Goal: Information Seeking & Learning: Learn about a topic

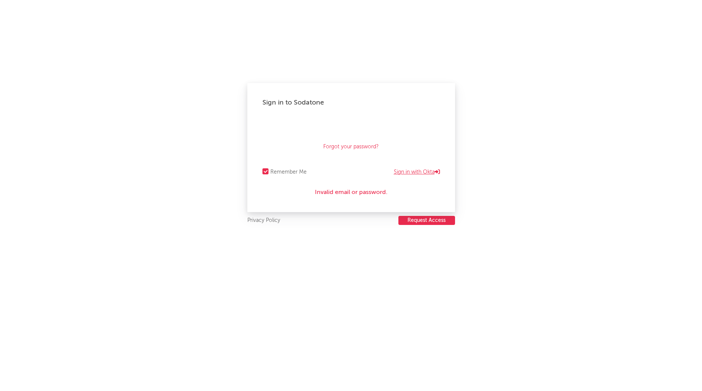
click at [421, 170] on link "Sign in with Okta" at bounding box center [417, 172] width 46 height 9
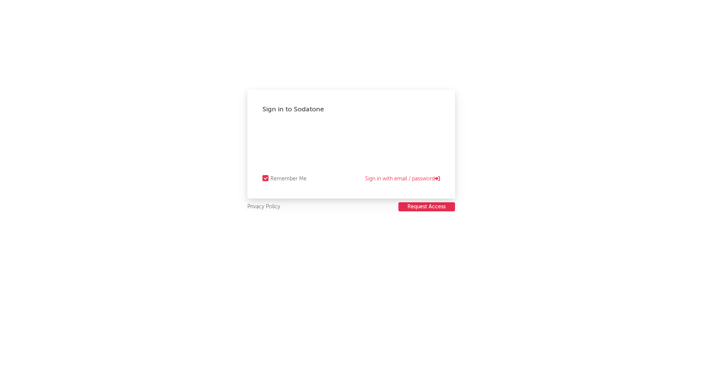
select select "warner_chappell"
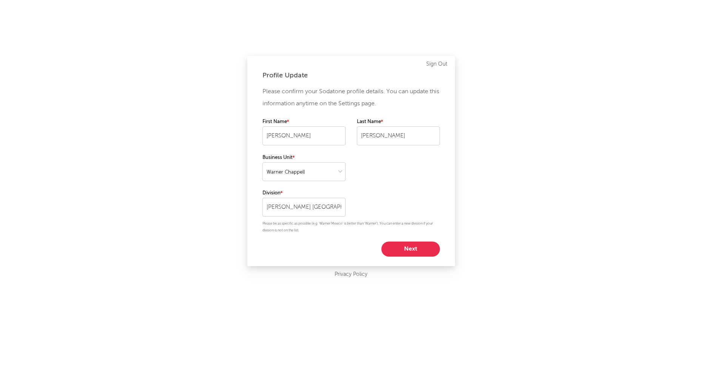
click at [412, 247] on button "Next" at bounding box center [410, 249] width 59 height 15
select select "manager"
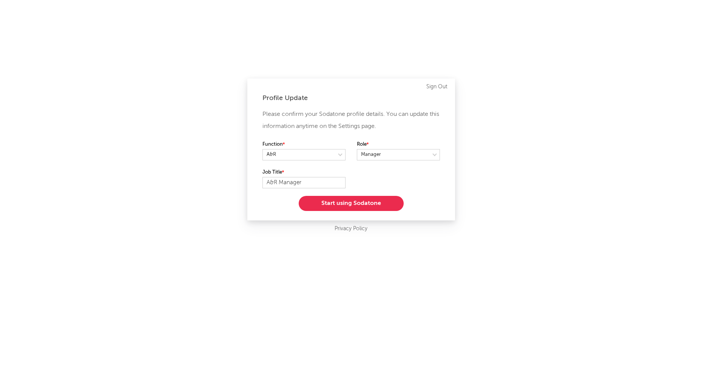
click at [369, 205] on button "Start using Sodatone" at bounding box center [351, 203] width 105 height 15
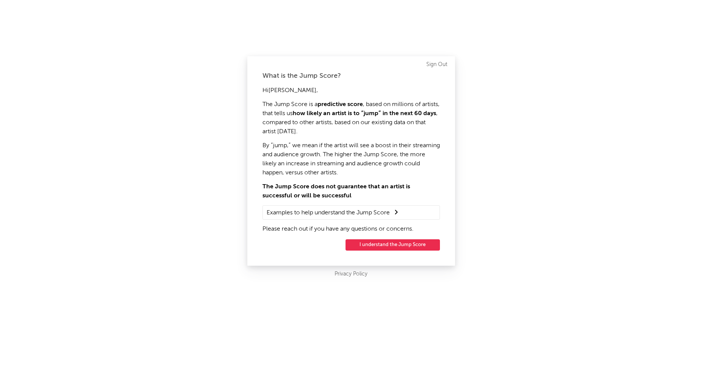
click at [380, 246] on button "I understand the Jump Score" at bounding box center [393, 244] width 94 height 11
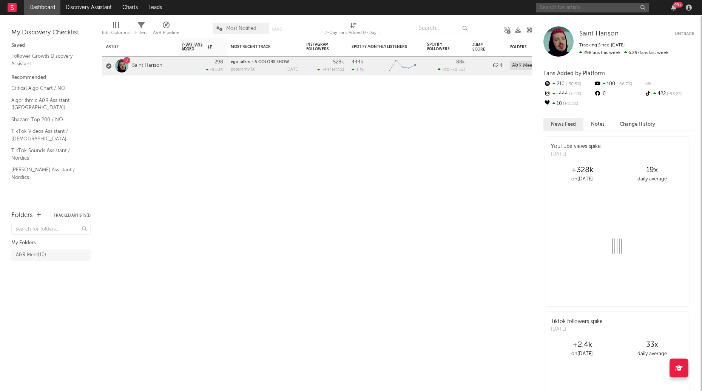
click at [552, 10] on input "text" at bounding box center [592, 7] width 113 height 9
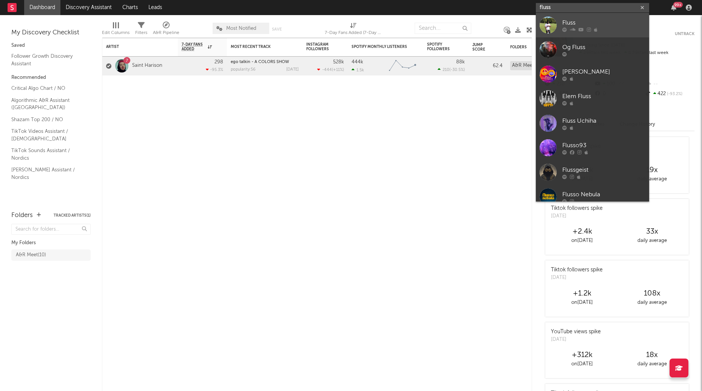
type input "fluss"
click at [563, 23] on div "Fluss" at bounding box center [603, 22] width 83 height 9
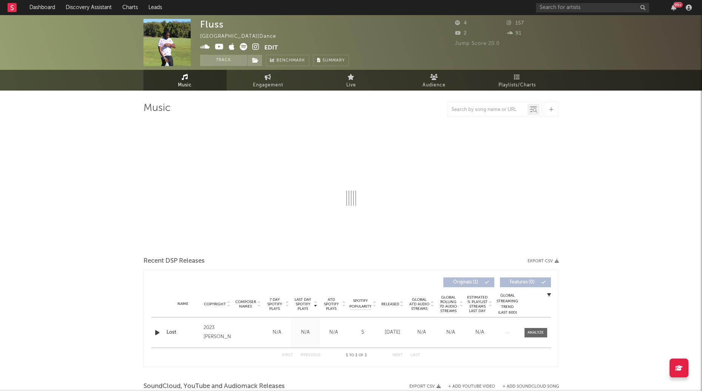
select select "1w"
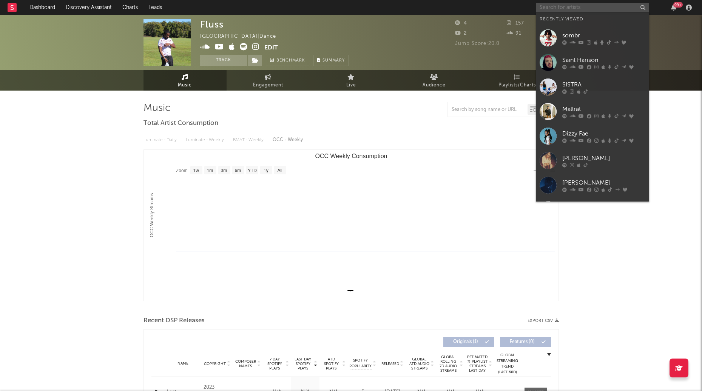
click at [549, 9] on input "text" at bounding box center [592, 7] width 113 height 9
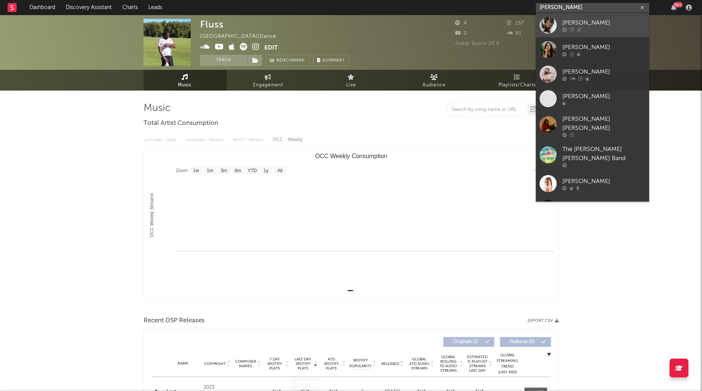
type input "[PERSON_NAME]"
click at [572, 22] on div "[PERSON_NAME]" at bounding box center [603, 22] width 83 height 9
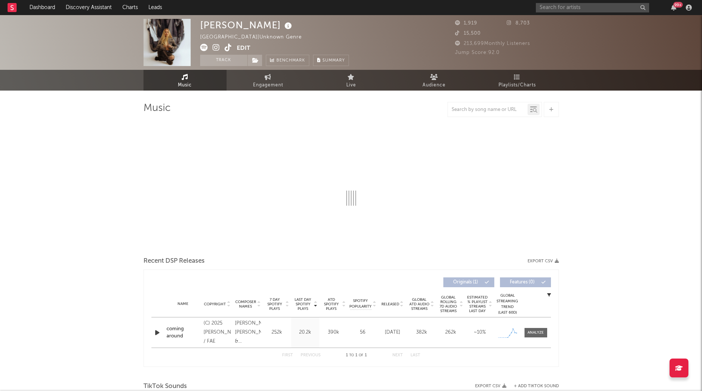
select select "1w"
